Goal: Task Accomplishment & Management: Manage account settings

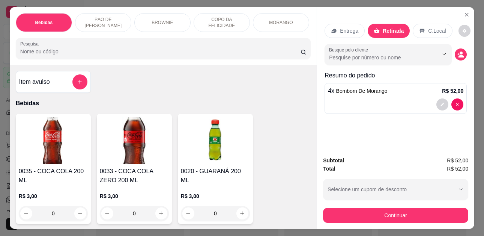
select select "ALL"
select select "0"
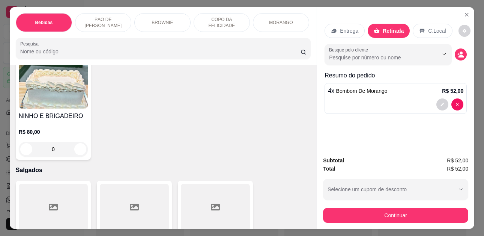
click at [133, 170] on p "Salgados" at bounding box center [163, 170] width 295 height 9
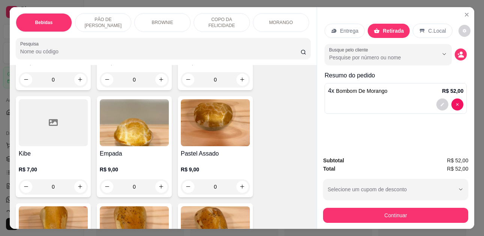
scroll to position [1727, 0]
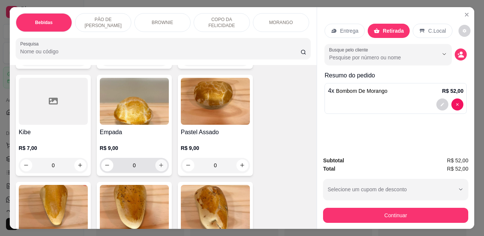
click at [160, 167] on icon "increase-product-quantity" at bounding box center [162, 165] width 4 height 4
type input "1"
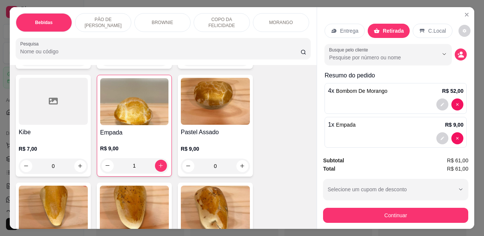
scroll to position [1877, 0]
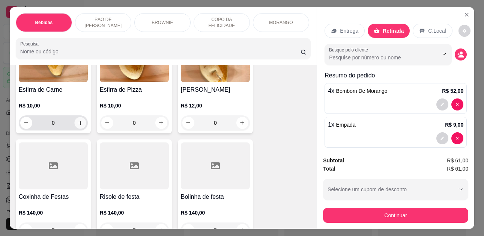
click at [78, 126] on icon "increase-product-quantity" at bounding box center [81, 123] width 6 height 6
type input "1"
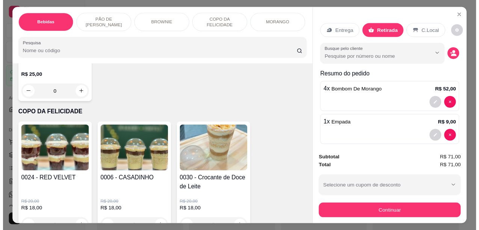
scroll to position [973, 0]
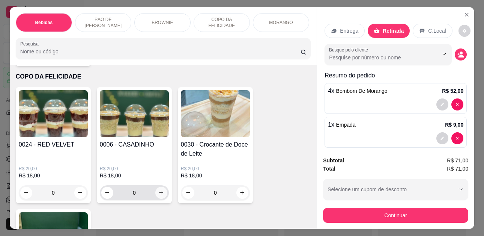
click at [159, 193] on icon "increase-product-quantity" at bounding box center [161, 193] width 6 height 6
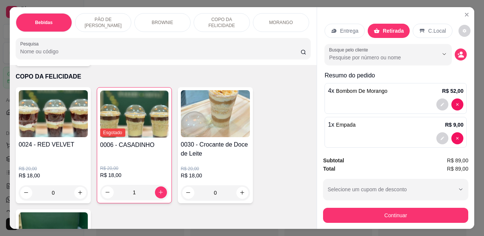
type input "1"
click at [428, 29] on p "C.Local" at bounding box center [437, 31] width 18 height 8
click at [417, 98] on div at bounding box center [396, 104] width 136 height 12
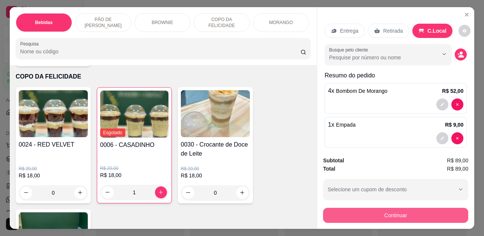
click at [417, 210] on button "Continuar" at bounding box center [395, 215] width 145 height 15
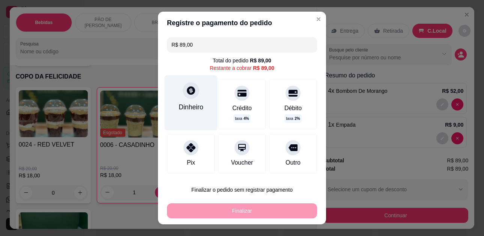
click at [190, 99] on div at bounding box center [191, 90] width 17 height 17
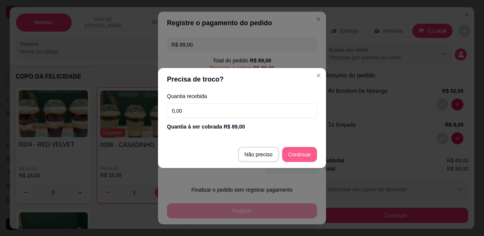
type input "R$ 0,00"
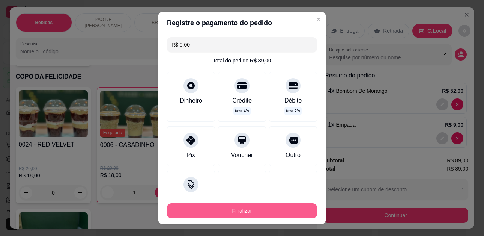
click at [266, 211] on button "Finalizar" at bounding box center [242, 210] width 150 height 15
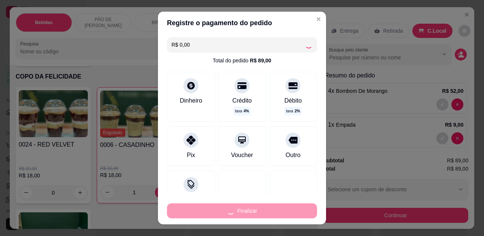
type input "0"
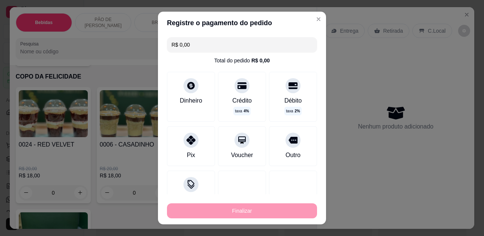
type input "-R$ 89,00"
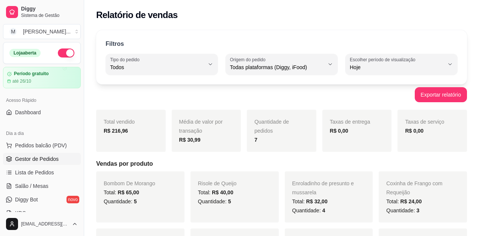
click at [30, 159] on span "Gestor de Pedidos" at bounding box center [37, 159] width 44 height 8
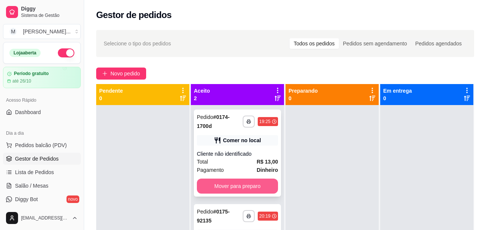
click at [241, 182] on button "Mover para preparo" at bounding box center [237, 186] width 81 height 15
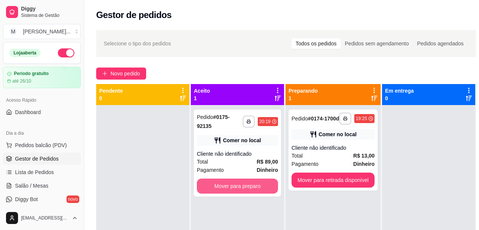
click at [241, 182] on button "Mover para preparo" at bounding box center [237, 186] width 81 height 15
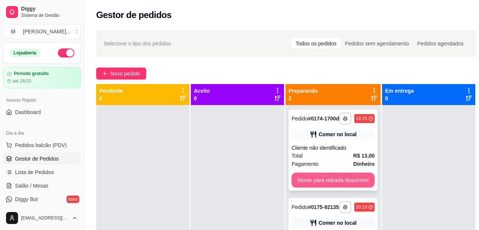
click at [351, 179] on button "Mover para retirada disponível" at bounding box center [332, 180] width 83 height 15
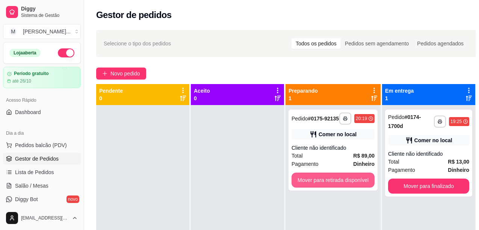
click at [351, 179] on button "Mover para retirada disponível" at bounding box center [332, 180] width 83 height 15
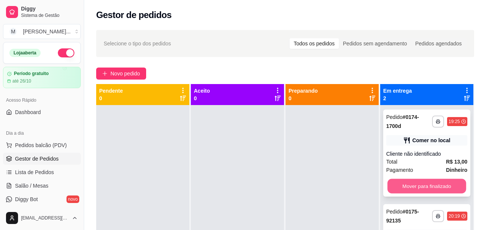
click at [430, 186] on button "Mover para finalizado" at bounding box center [426, 186] width 79 height 15
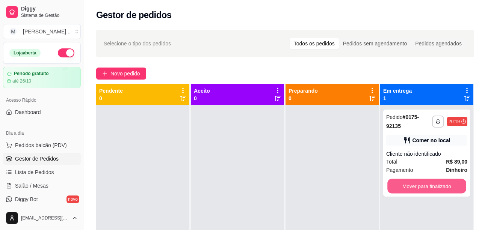
click at [430, 186] on button "Mover para finalizado" at bounding box center [426, 186] width 79 height 15
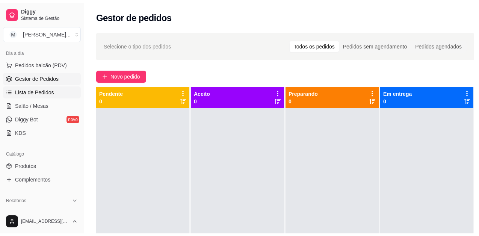
scroll to position [150, 0]
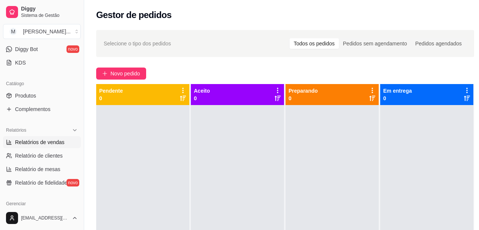
click at [45, 145] on span "Relatórios de vendas" at bounding box center [40, 143] width 50 height 8
select select "ALL"
select select "0"
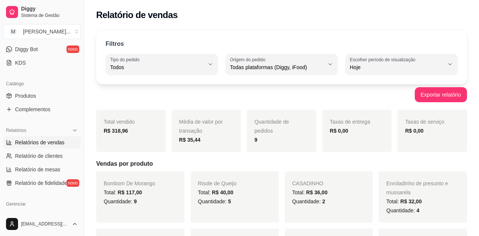
click at [155, 143] on div "Total vendido R$ 318,96" at bounding box center [130, 131] width 69 height 42
click at [437, 19] on div "Relatório de vendas" at bounding box center [281, 15] width 370 height 12
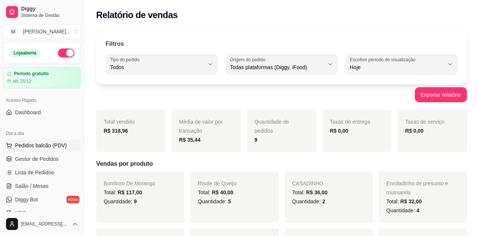
click at [34, 143] on span "Pedidos balcão (PDV)" at bounding box center [41, 146] width 52 height 8
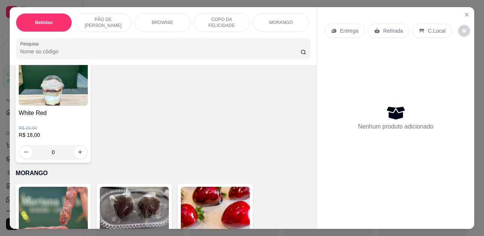
scroll to position [1239, 0]
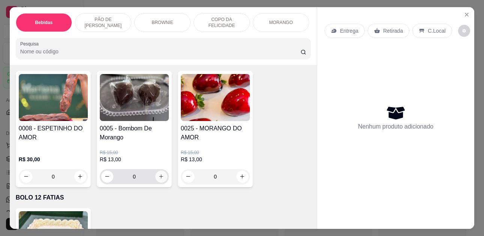
click at [158, 179] on icon "increase-product-quantity" at bounding box center [161, 176] width 6 height 6
type input "1"
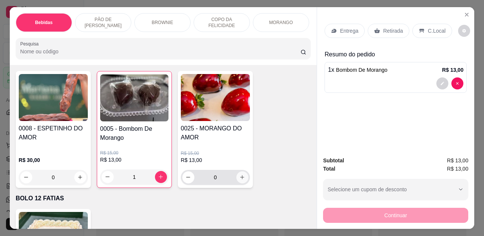
click at [242, 182] on button "increase-product-quantity" at bounding box center [242, 177] width 12 height 12
type input "1"
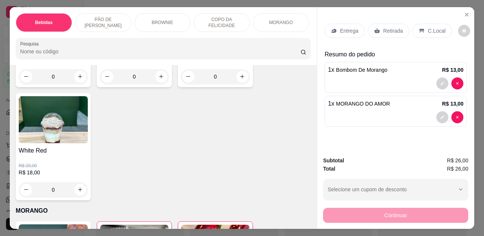
scroll to position [1014, 0]
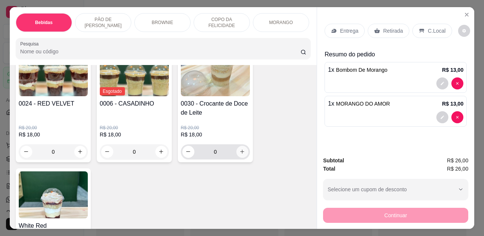
click at [239, 153] on icon "increase-product-quantity" at bounding box center [242, 152] width 6 height 6
type input "1"
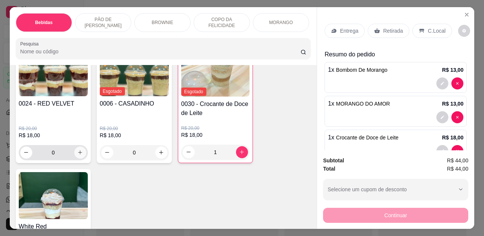
click at [77, 155] on icon "increase-product-quantity" at bounding box center [80, 152] width 6 height 6
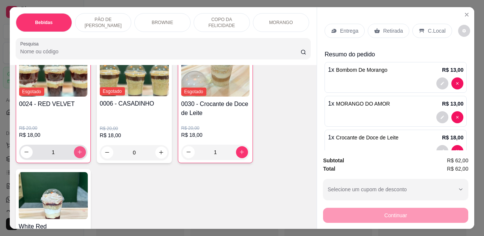
type input "1"
click at [430, 29] on p "C.Local" at bounding box center [437, 31] width 18 height 8
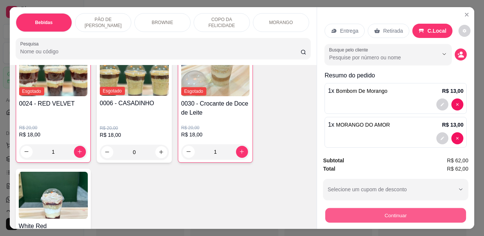
click at [430, 208] on button "Continuar" at bounding box center [395, 215] width 141 height 15
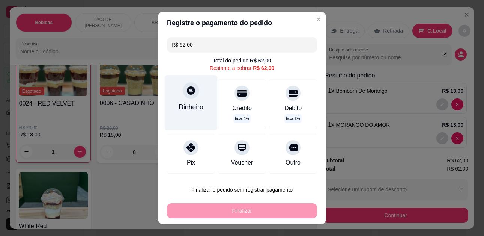
click at [187, 96] on div at bounding box center [191, 90] width 17 height 17
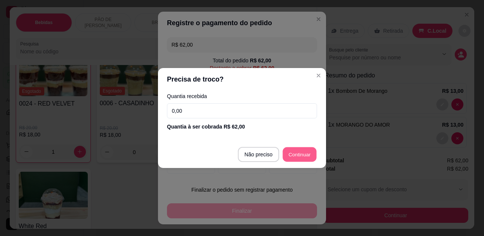
type input "R$ 0,00"
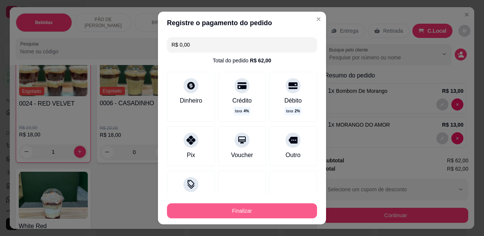
click at [270, 208] on button "Finalizar" at bounding box center [242, 210] width 150 height 15
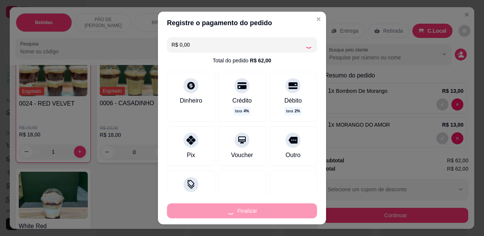
type input "0"
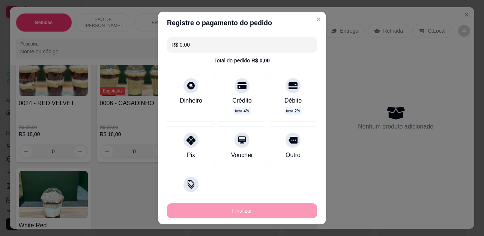
type input "-R$ 62,00"
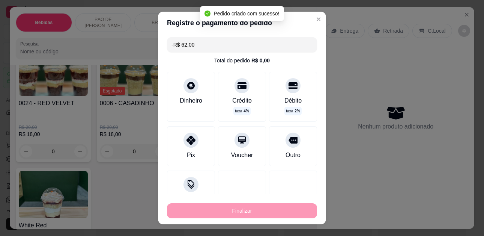
scroll to position [1014, 0]
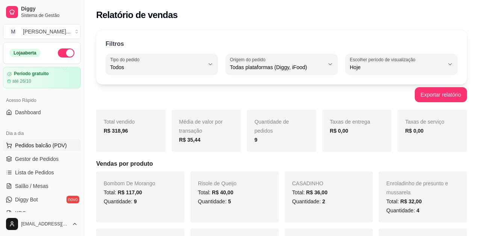
click at [48, 143] on span "Pedidos balcão (PDV)" at bounding box center [41, 146] width 52 height 8
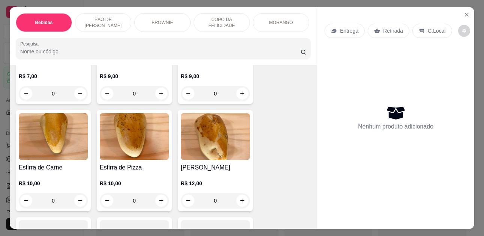
scroll to position [1839, 0]
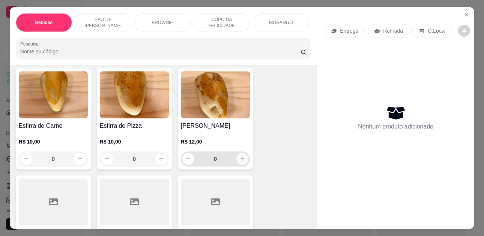
click at [239, 161] on icon "increase-product-quantity" at bounding box center [242, 159] width 6 height 6
type input "1"
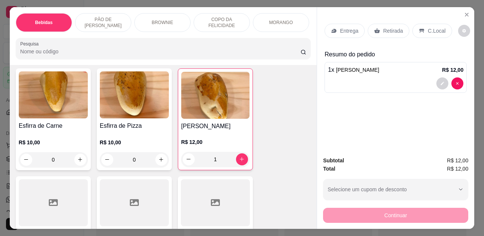
click at [423, 24] on div "C.Local" at bounding box center [432, 31] width 39 height 14
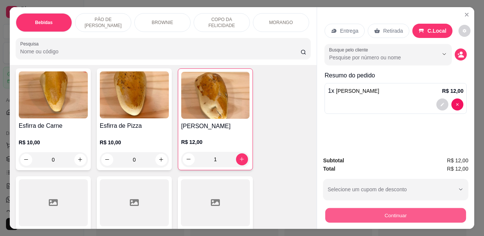
click at [405, 217] on button "Continuar" at bounding box center [395, 215] width 141 height 15
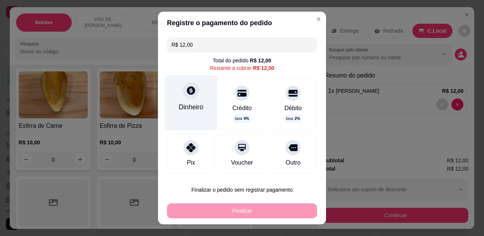
click at [191, 108] on div "Dinheiro" at bounding box center [191, 107] width 25 height 10
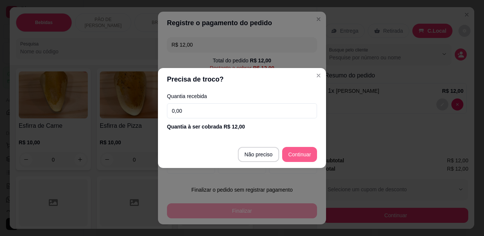
type input "R$ 0,00"
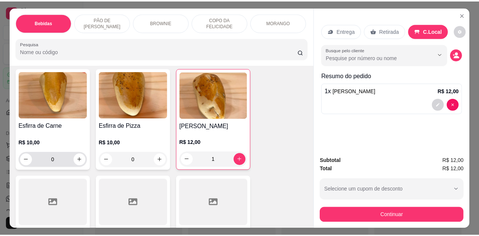
scroll to position [1802, 0]
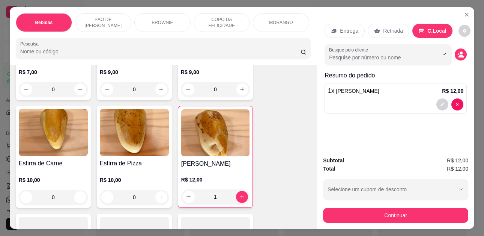
click at [371, 226] on div "Bebidas PÃO DE MEL GOURMET BROWNIE COPO DA FELICIDADE MORANGO BOLO 12 FATIAS Sa…" at bounding box center [242, 118] width 484 height 236
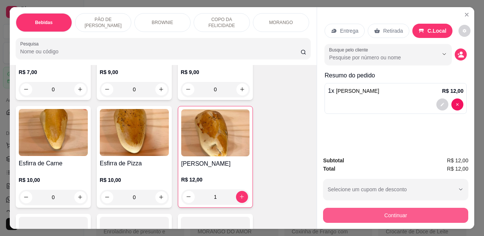
click at [374, 216] on button "Continuar" at bounding box center [395, 215] width 145 height 15
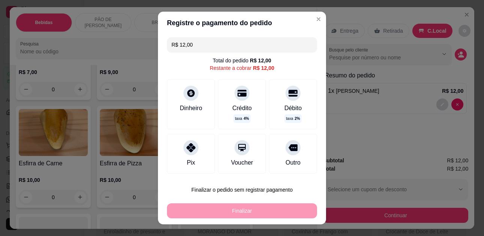
click at [179, 77] on div "R$ 12,00 Total do pedido R$ 12,00 Restante a cobrar R$ 12,00 Dinheiro Crédito t…" at bounding box center [242, 105] width 168 height 142
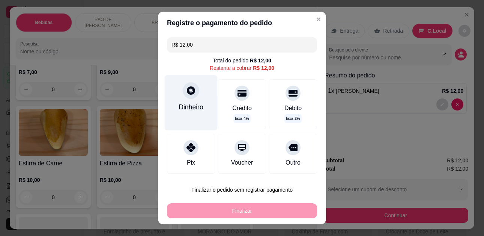
click at [189, 96] on div at bounding box center [191, 90] width 17 height 17
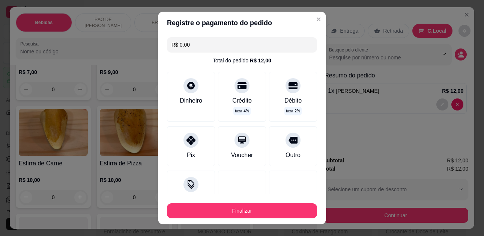
type input "R$ 0,00"
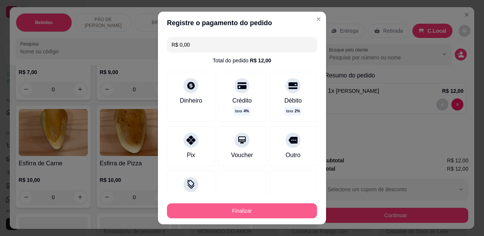
click at [284, 211] on button "Finalizar" at bounding box center [242, 210] width 150 height 15
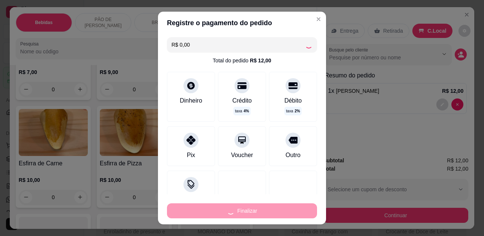
type input "0"
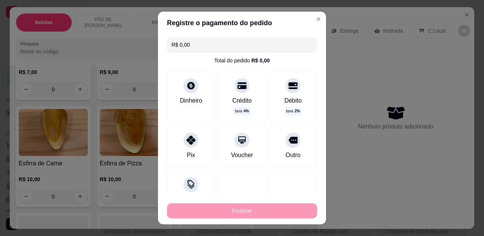
type input "-R$ 12,00"
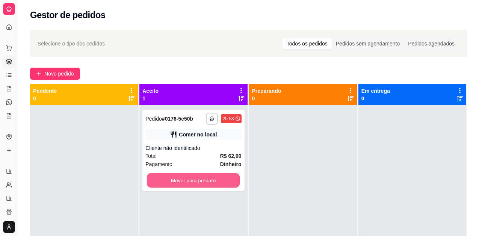
click at [204, 180] on button "Mover para preparo" at bounding box center [193, 180] width 93 height 15
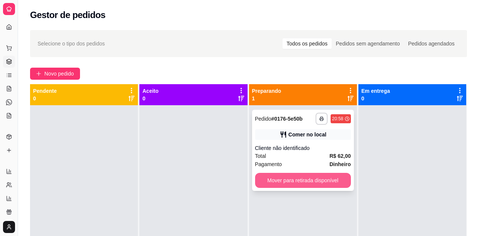
click at [274, 182] on button "Mover para retirada disponível" at bounding box center [303, 180] width 96 height 15
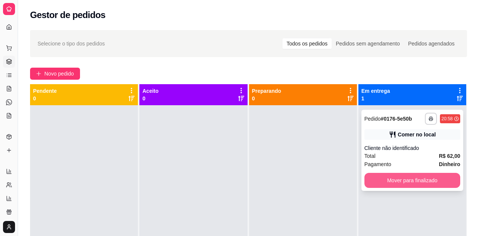
click at [406, 179] on button "Mover para finalizado" at bounding box center [412, 180] width 96 height 15
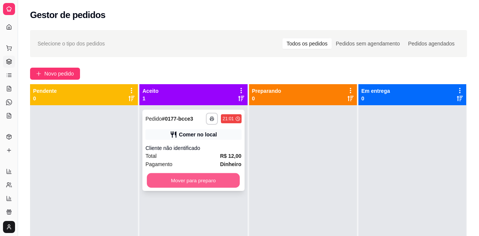
click at [222, 182] on button "Mover para preparo" at bounding box center [193, 180] width 93 height 15
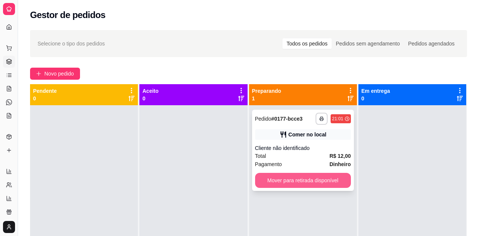
click at [285, 184] on button "Mover para retirada disponível" at bounding box center [303, 180] width 96 height 15
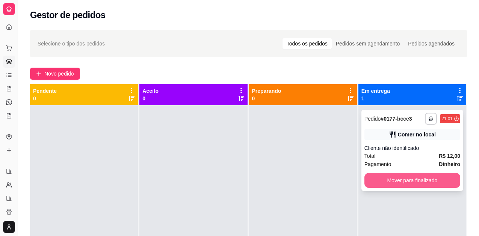
click at [390, 173] on button "Mover para finalizado" at bounding box center [412, 180] width 96 height 15
